Goal: Task Accomplishment & Management: Manage account settings

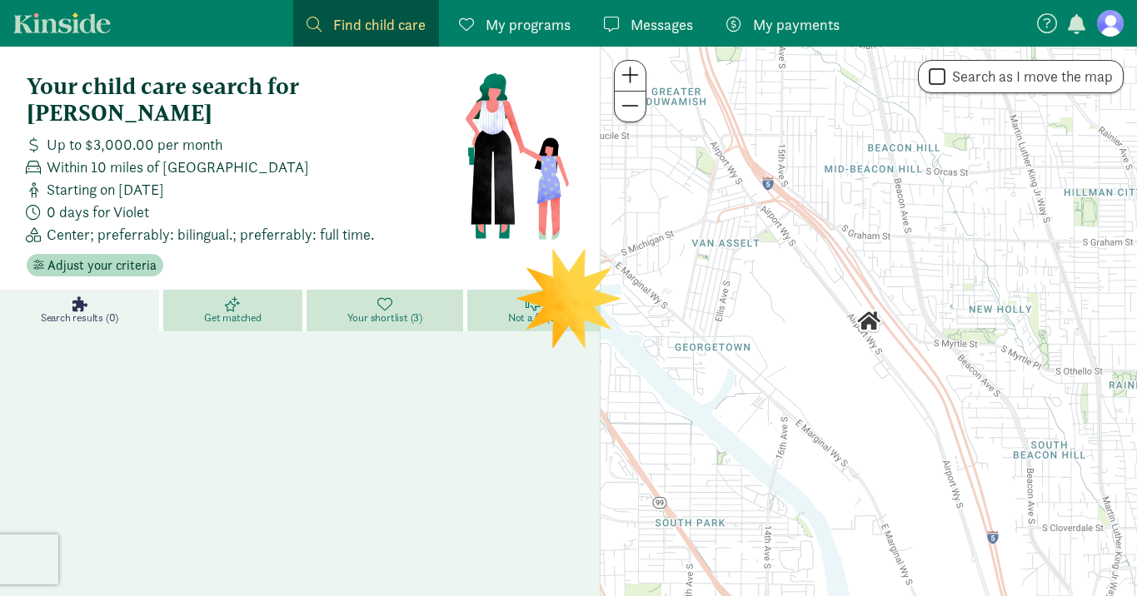
click at [751, 28] on div "My payments Pay" at bounding box center [782, 24] width 113 height 22
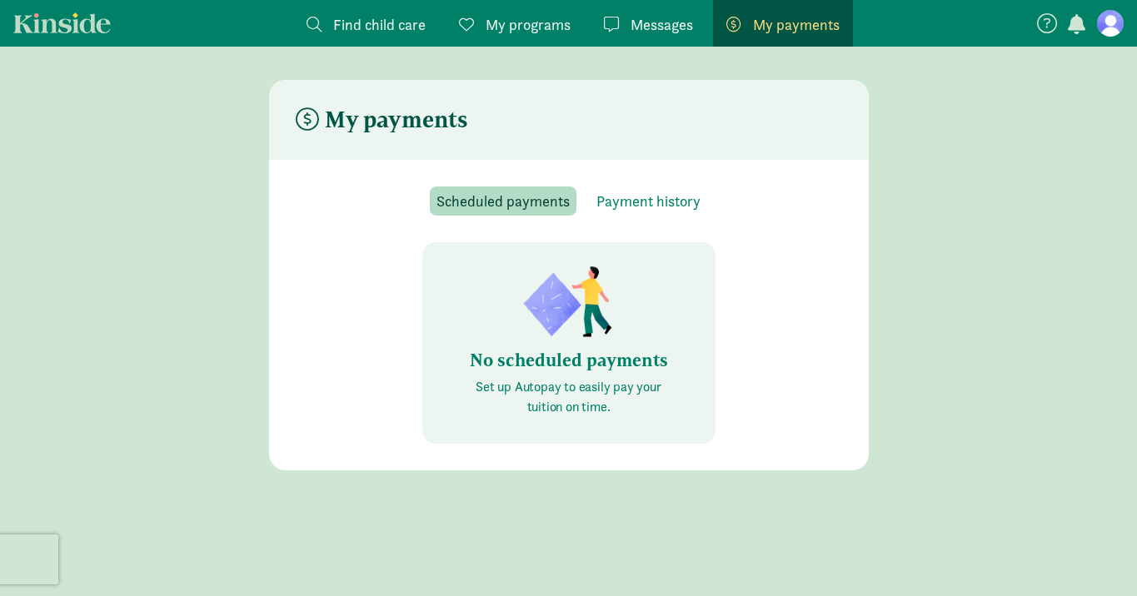
click at [622, 219] on div "Scheduled payments Payment history No scheduled payments Set up Autopay to easi…" at bounding box center [569, 315] width 546 height 257
click at [626, 197] on span "Payment history" at bounding box center [648, 201] width 104 height 22
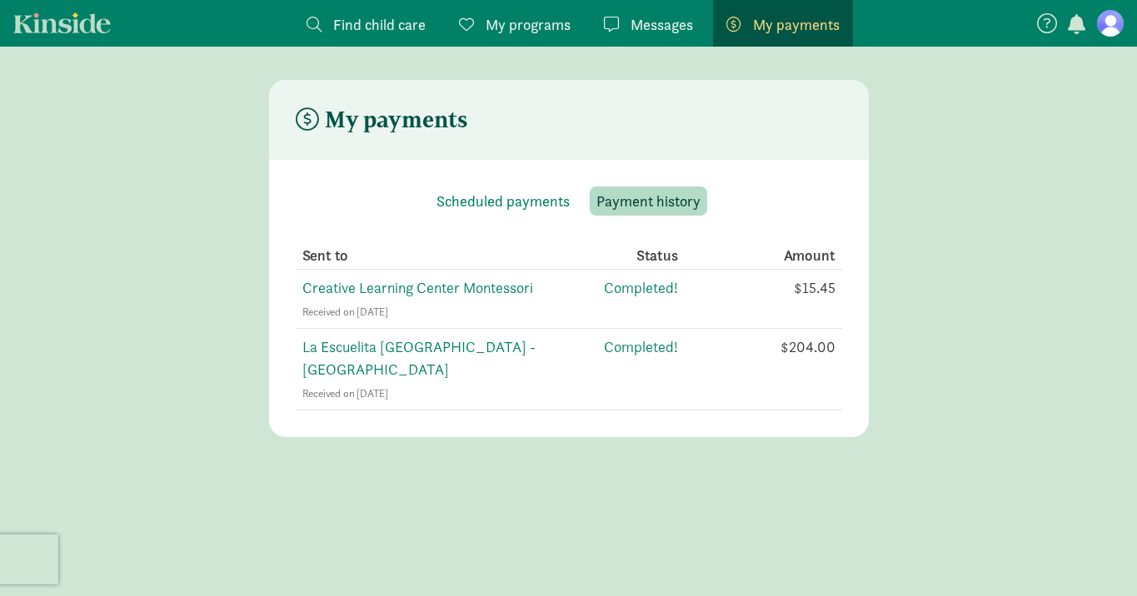
click at [1105, 26] on figure at bounding box center [1110, 23] width 27 height 27
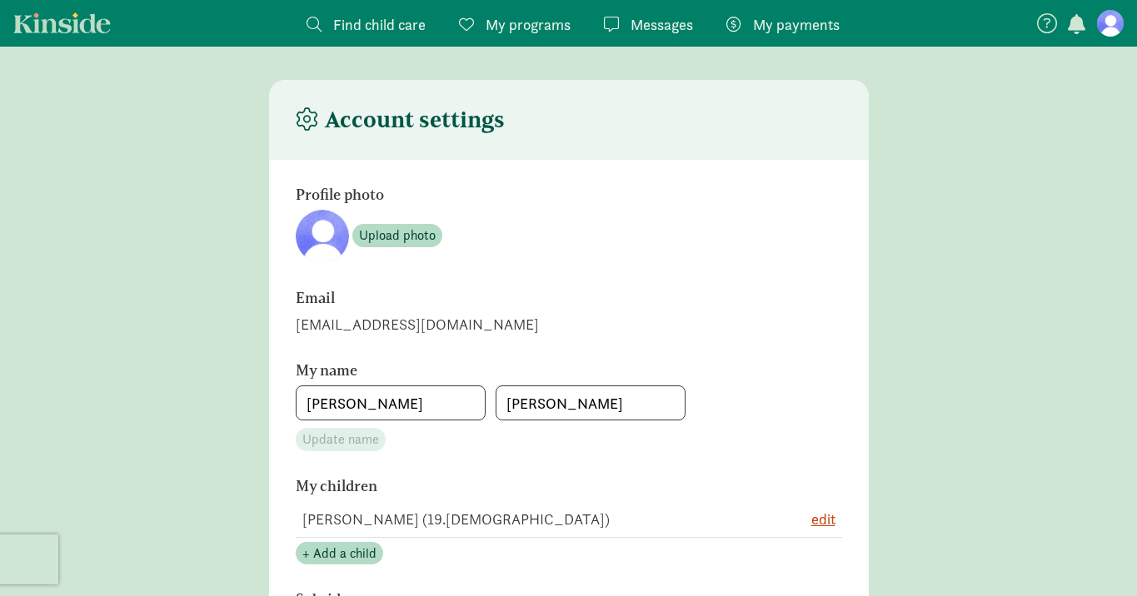
click at [537, 27] on span "My programs" at bounding box center [528, 24] width 85 height 22
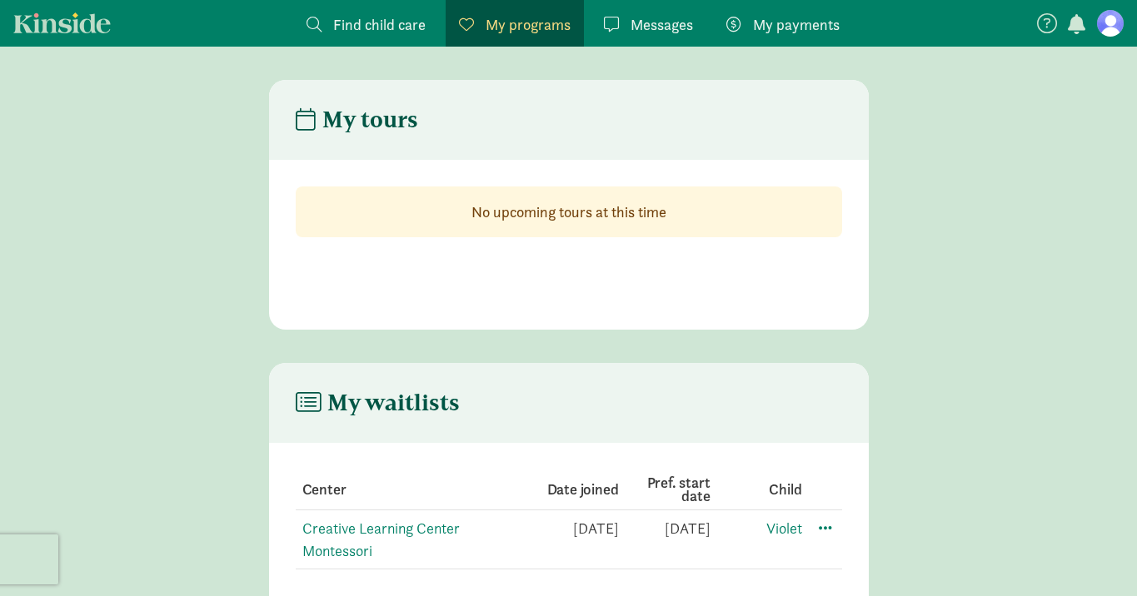
scroll to position [33, 0]
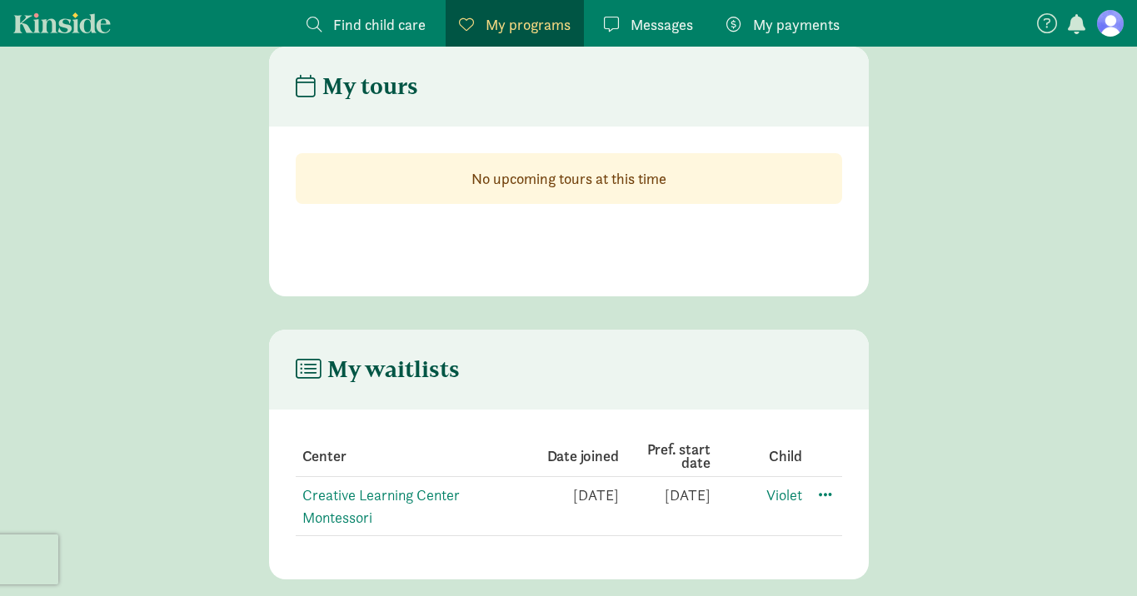
click at [419, 29] on span "Find child care" at bounding box center [379, 24] width 92 height 22
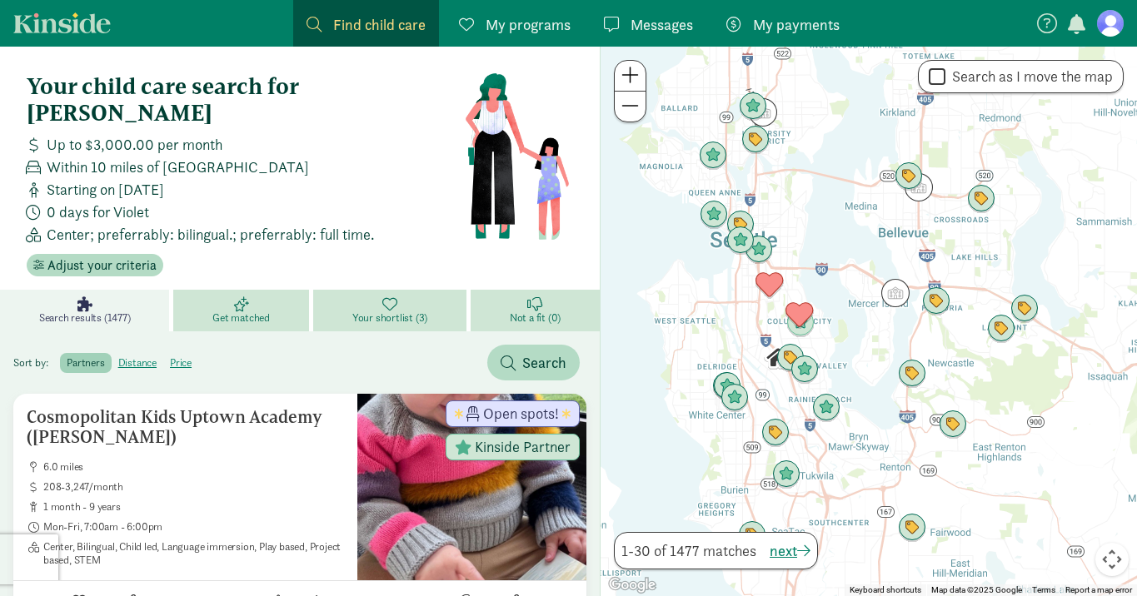
click at [796, 29] on span "My payments" at bounding box center [796, 24] width 87 height 22
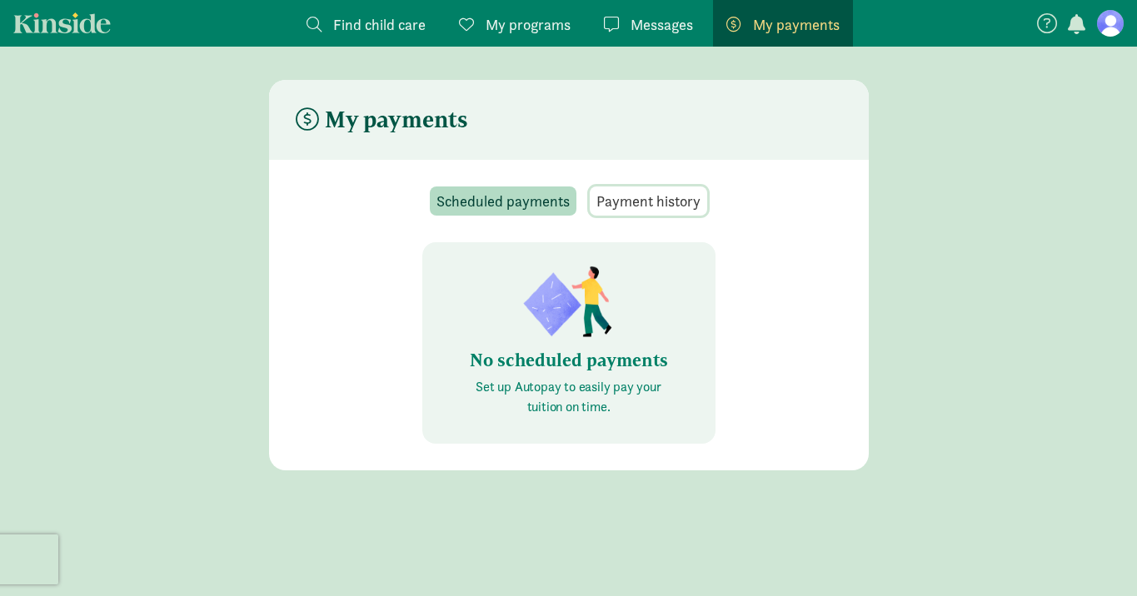
click at [671, 197] on span "Payment history" at bounding box center [648, 201] width 104 height 22
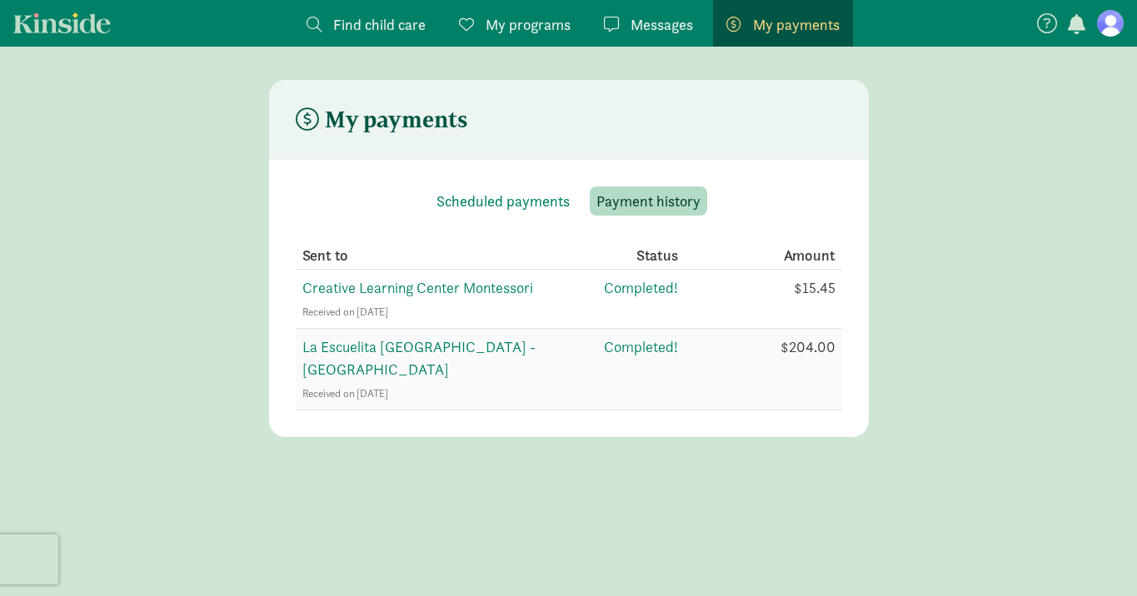
click at [479, 350] on span "La Escuelita [GEOGRAPHIC_DATA] - [GEOGRAPHIC_DATA]" at bounding box center [418, 358] width 233 height 42
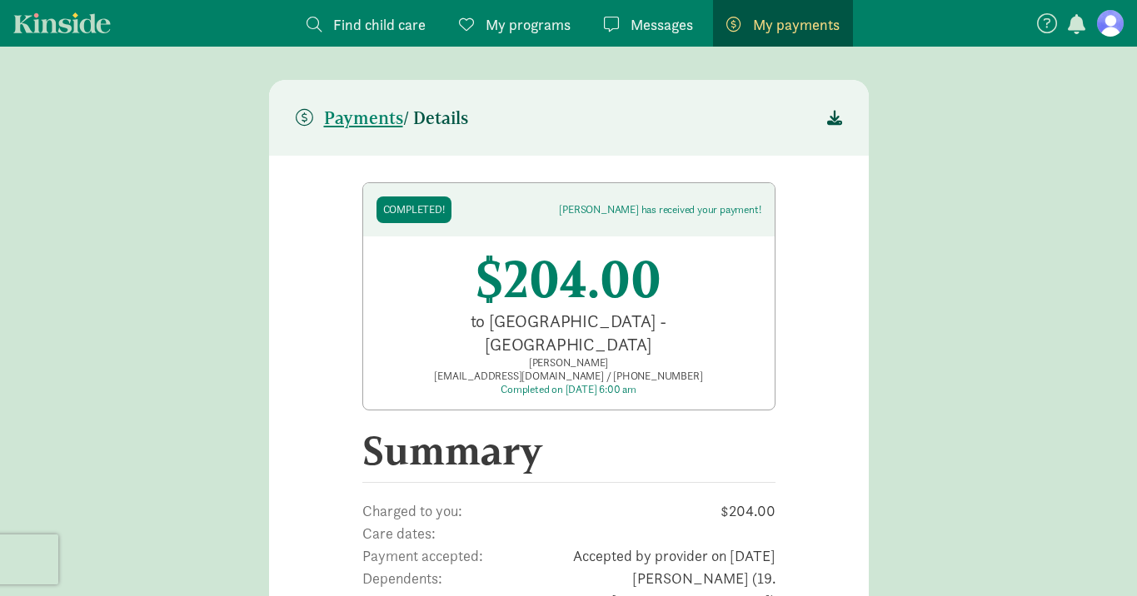
click at [379, 13] on span "Find child care" at bounding box center [379, 24] width 92 height 22
